Goal: Book appointment/travel/reservation

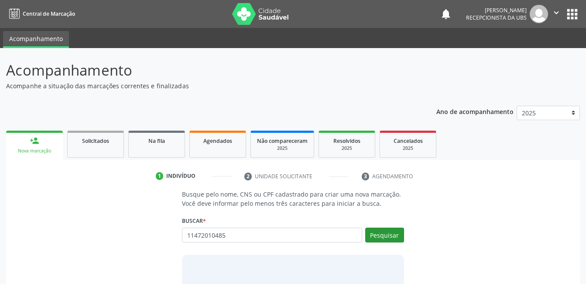
type input "11472010485"
click at [389, 237] on button "Pesquisar" at bounding box center [384, 234] width 39 height 15
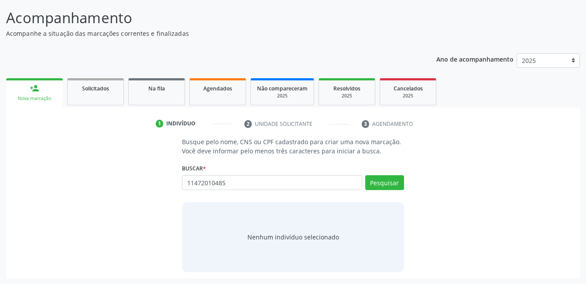
scroll to position [53, 0]
click at [376, 186] on button "Pesquisar" at bounding box center [384, 182] width 39 height 15
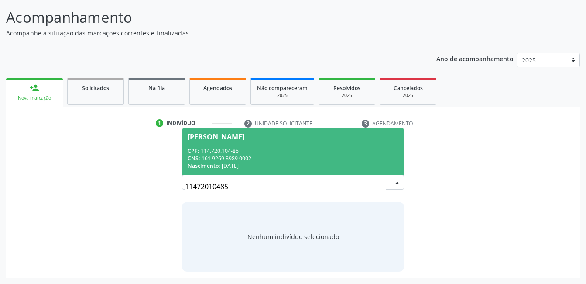
click at [304, 163] on div "Nascimento: [DATE]" at bounding box center [293, 165] width 210 height 7
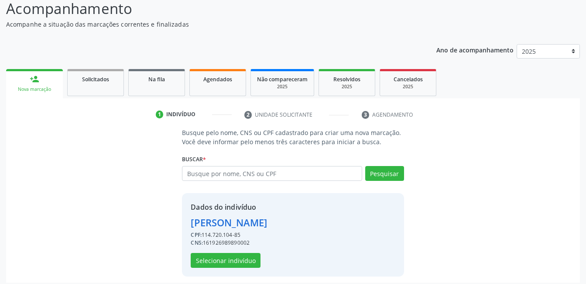
scroll to position [66, 0]
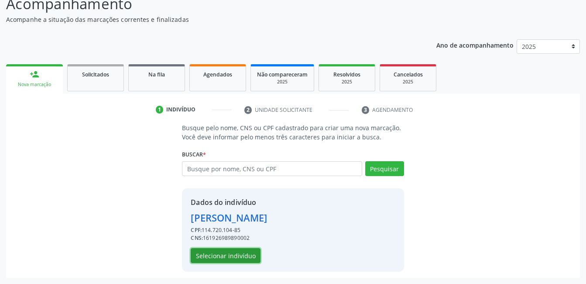
click at [249, 253] on button "Selecionar indivíduo" at bounding box center [226, 255] width 70 height 15
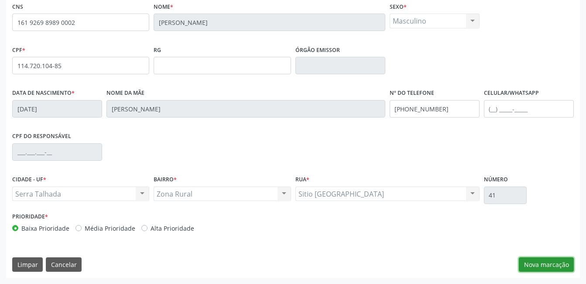
click at [535, 269] on button "Nova marcação" at bounding box center [546, 264] width 55 height 15
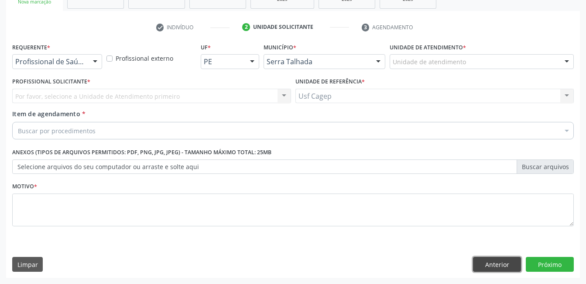
click at [492, 259] on button "Anterior" at bounding box center [497, 264] width 48 height 15
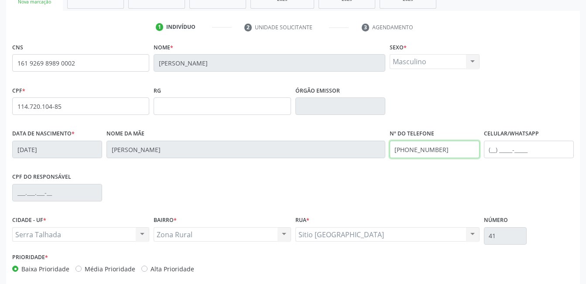
click at [449, 152] on input "[PHONE_NUMBER]" at bounding box center [435, 149] width 90 height 17
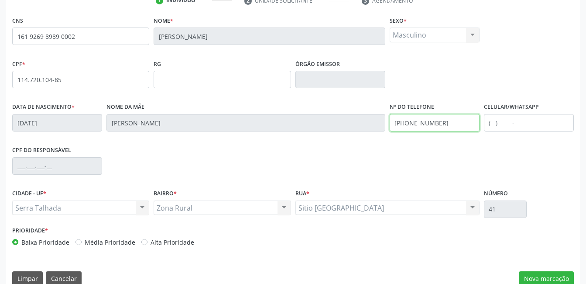
scroll to position [189, 0]
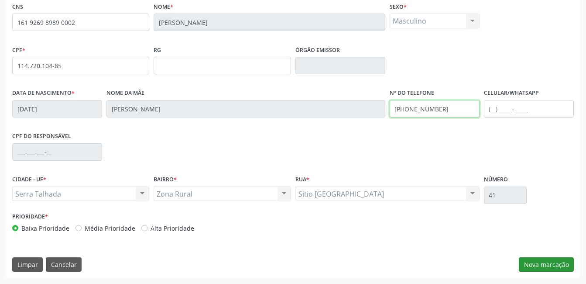
type input "[PHONE_NUMBER]"
click at [544, 261] on button "Nova marcação" at bounding box center [546, 264] width 55 height 15
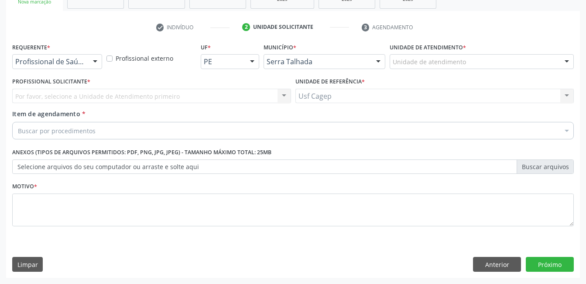
drag, startPoint x: 63, startPoint y: 71, endPoint x: 60, endPoint y: 64, distance: 7.9
click at [62, 71] on div "Requerente * Profissional de Saúde Profissional de Saúde Paciente Nenhum result…" at bounding box center [57, 58] width 94 height 34
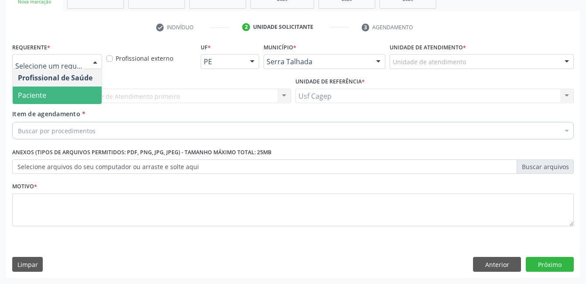
click at [62, 88] on span "Paciente" at bounding box center [57, 94] width 89 height 17
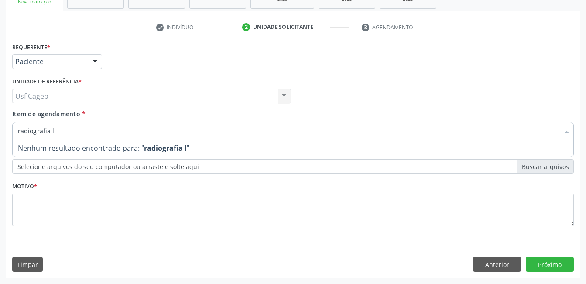
type input "radiografia"
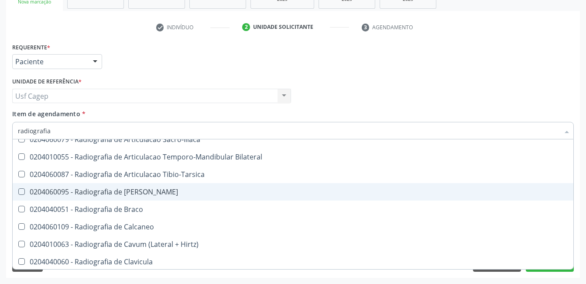
scroll to position [349, 0]
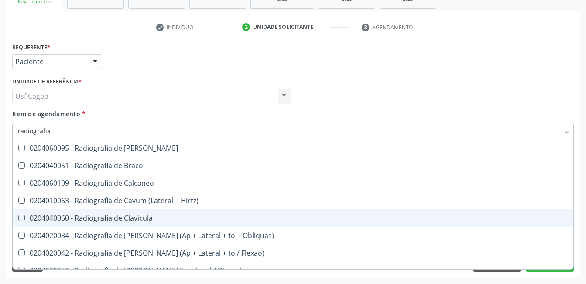
click at [214, 215] on div "0204040060 - Radiografia de Clavicula" at bounding box center [293, 217] width 551 height 7
checkbox Clavicula "true"
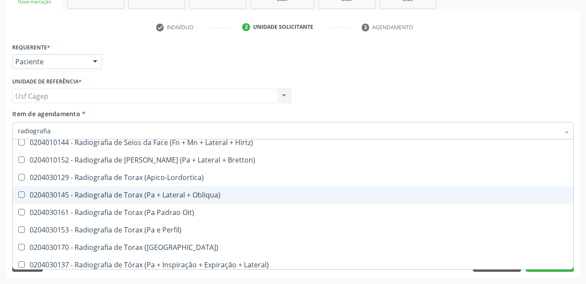
scroll to position [1128, 0]
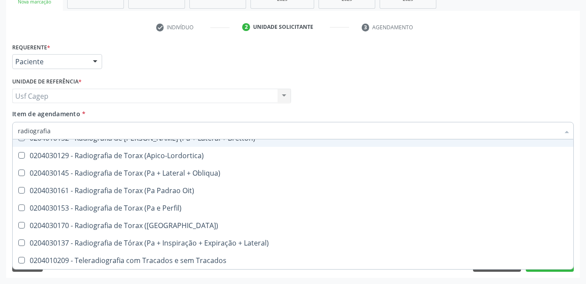
click at [219, 106] on div "Unidade de referência * Usf Cagep Usf Cagep Nenhum resultado encontrado para: "…" at bounding box center [151, 92] width 283 height 34
checkbox Wing\) "true"
checkbox Clavicula "false"
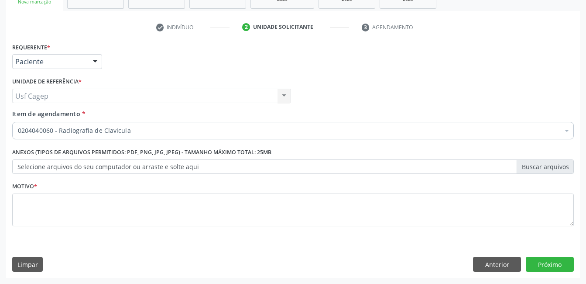
scroll to position [0, 0]
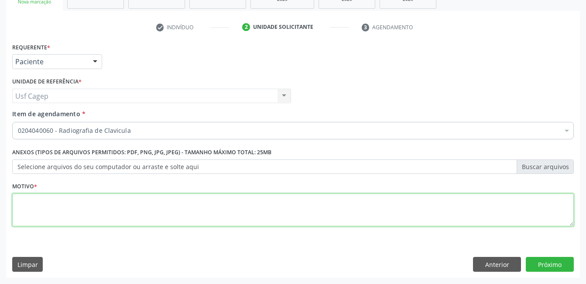
click at [202, 210] on textarea at bounding box center [293, 209] width 562 height 33
type textarea "."
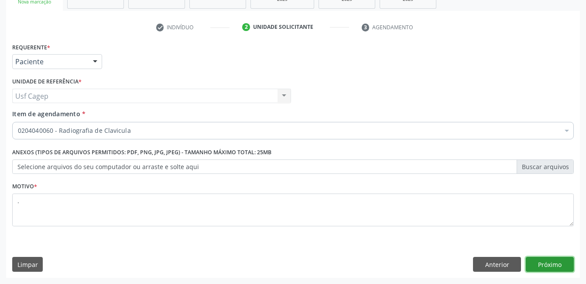
click at [560, 262] on button "Próximo" at bounding box center [550, 264] width 48 height 15
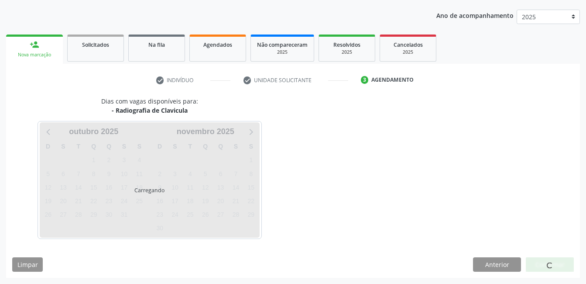
scroll to position [96, 0]
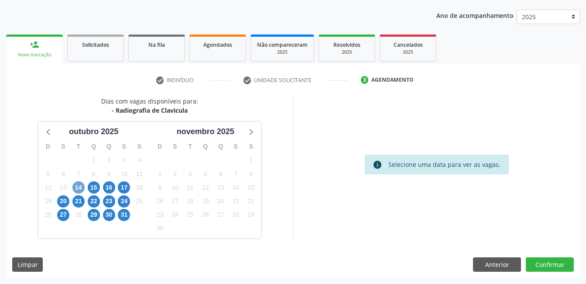
click at [78, 187] on span "14" at bounding box center [78, 187] width 12 height 12
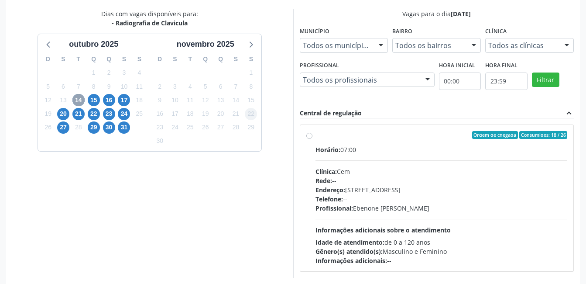
scroll to position [222, 0]
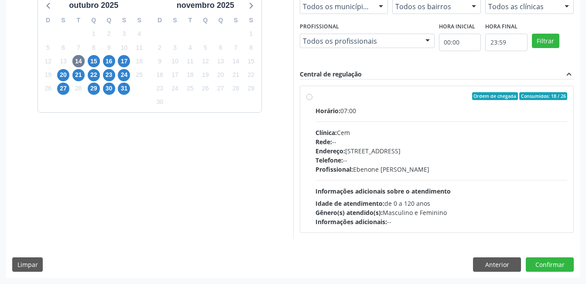
click at [415, 188] on span "Informações adicionais sobre o atendimento" at bounding box center [383, 191] width 135 height 8
click at [313, 100] on input "Ordem de chegada Consumidos: 18 / 26 Horário: 07:00 Clínica: Cem Rede: -- Ender…" at bounding box center [309, 96] width 6 height 8
radio input "true"
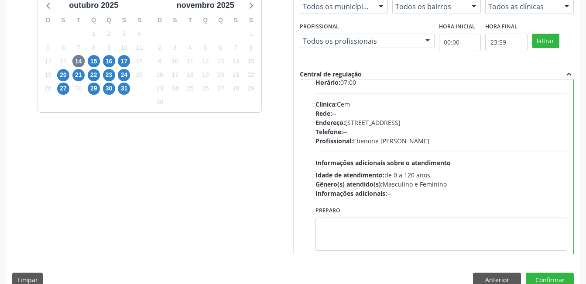
scroll to position [43, 0]
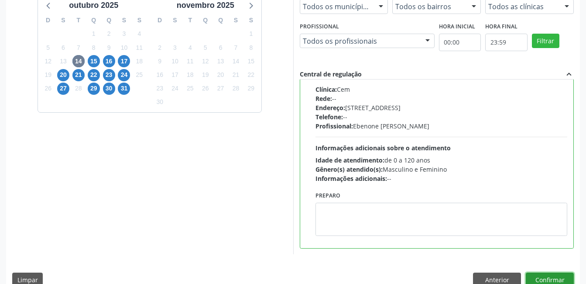
click at [551, 277] on button "Confirmar" at bounding box center [550, 279] width 48 height 15
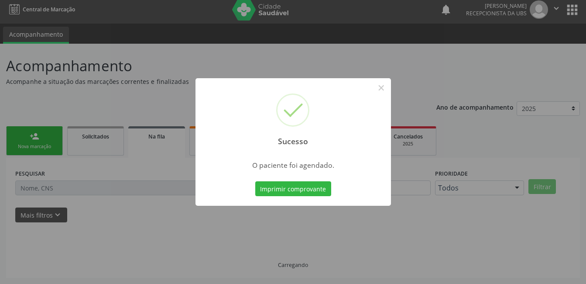
scroll to position [4, 0]
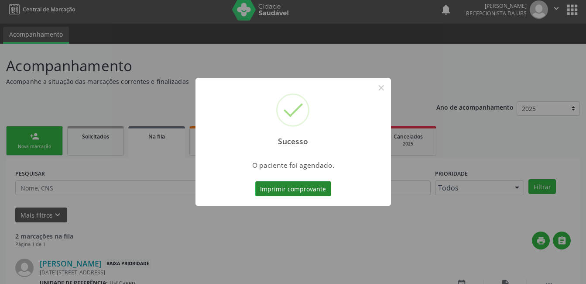
click at [306, 181] on button "Imprimir comprovante" at bounding box center [293, 188] width 76 height 15
